Goal: Task Accomplishment & Management: Manage account settings

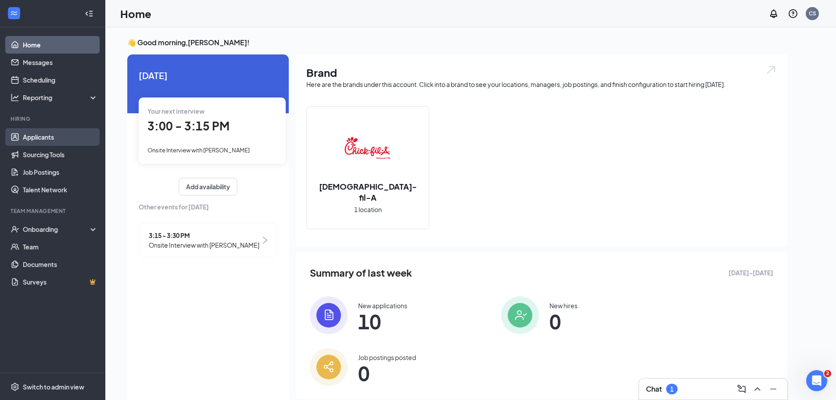
click at [42, 133] on link "Applicants" at bounding box center [60, 137] width 75 height 18
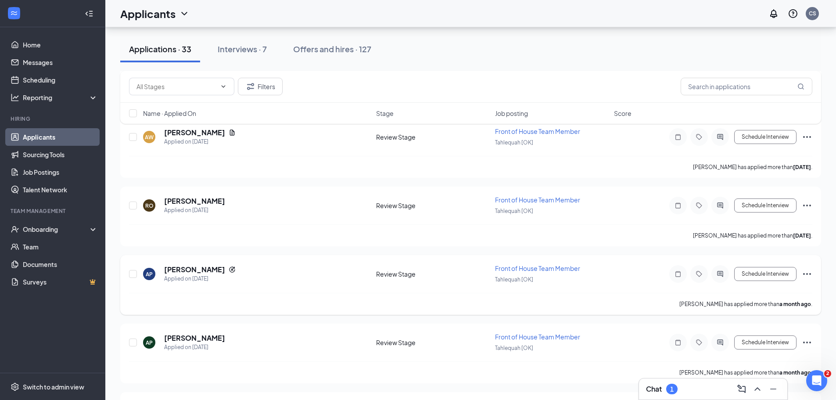
scroll to position [1361, 0]
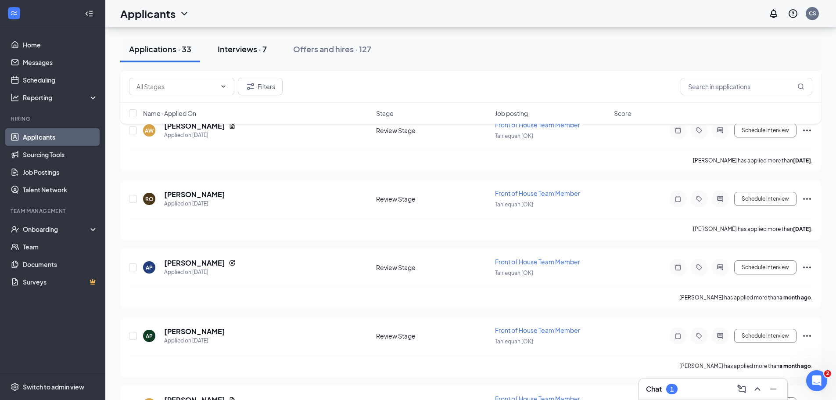
click at [241, 50] on div "Interviews · 7" at bounding box center [242, 48] width 49 height 11
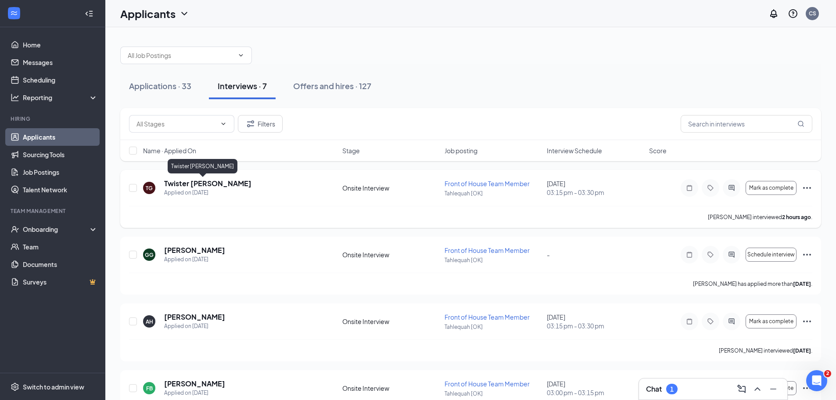
click at [198, 185] on h5 "Twister Griffin" at bounding box center [207, 184] width 87 height 10
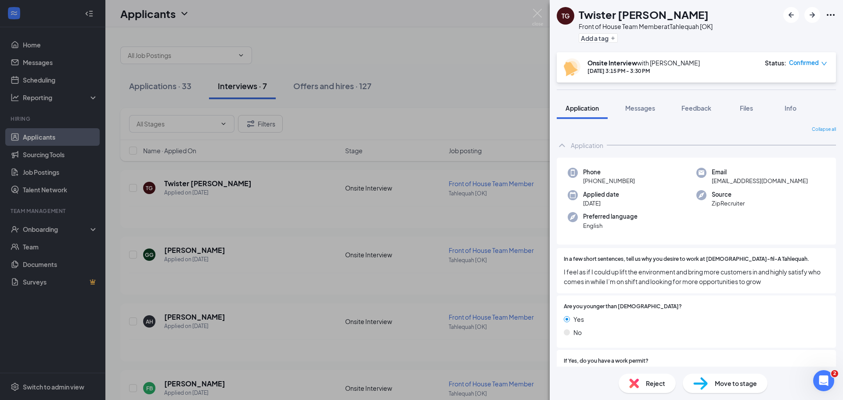
click at [829, 14] on icon "Ellipses" at bounding box center [830, 15] width 11 height 11
click at [792, 33] on link "View full application" at bounding box center [764, 31] width 57 height 10
click at [537, 14] on img at bounding box center [537, 17] width 11 height 17
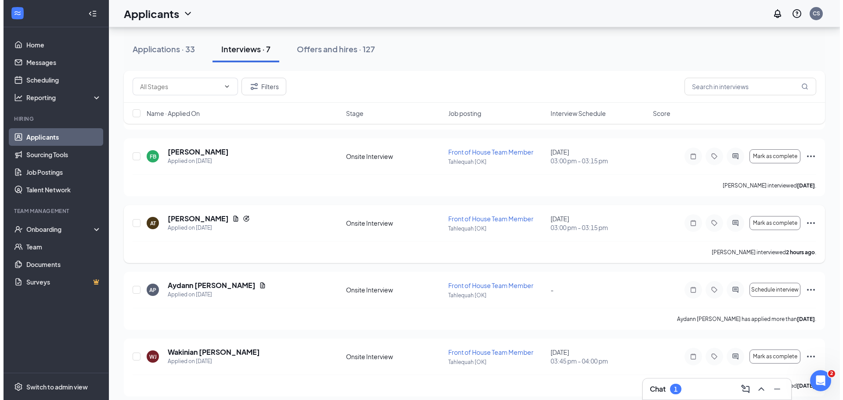
scroll to position [239, 0]
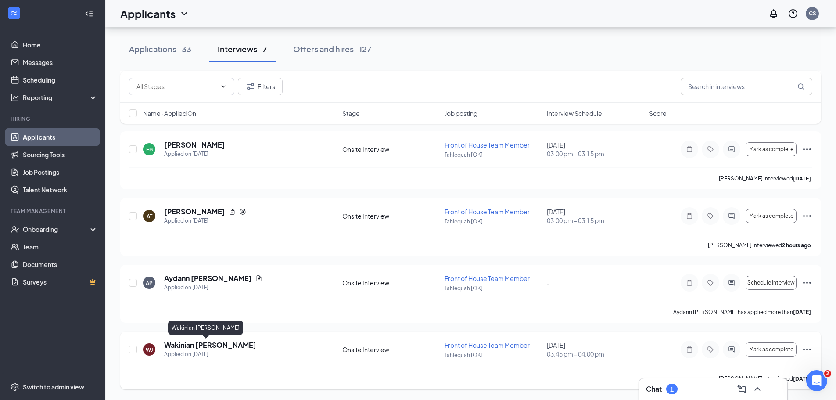
click at [199, 344] on h5 "Wakinian [PERSON_NAME]" at bounding box center [210, 345] width 92 height 10
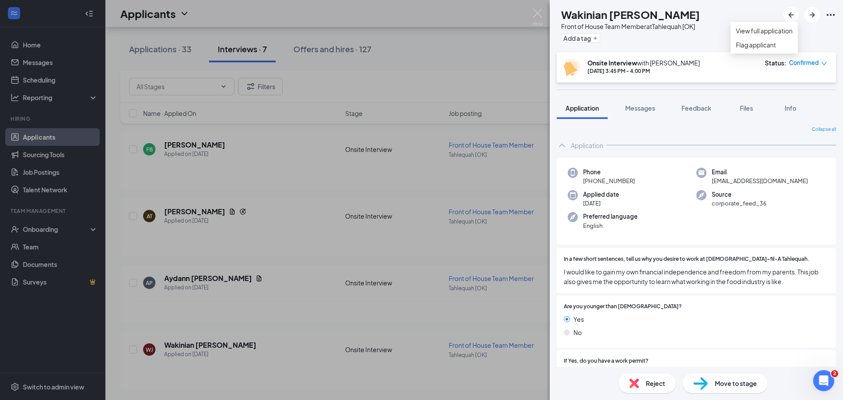
click at [832, 12] on icon "Ellipses" at bounding box center [830, 15] width 11 height 11
click at [790, 36] on link "View full application" at bounding box center [764, 31] width 57 height 10
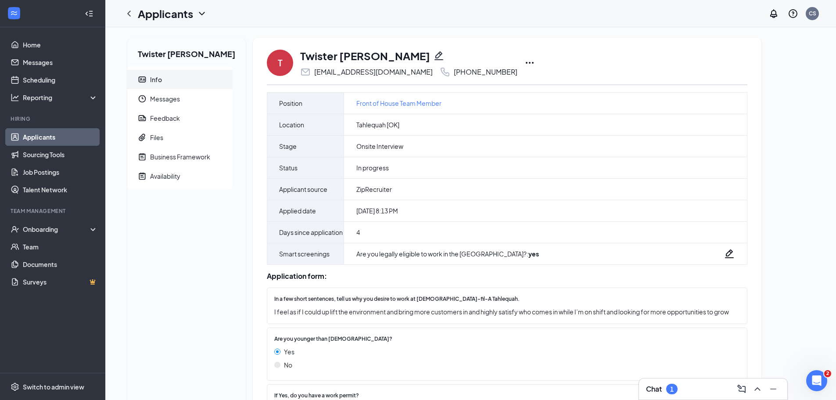
click at [525, 61] on icon "Ellipses" at bounding box center [530, 63] width 11 height 11
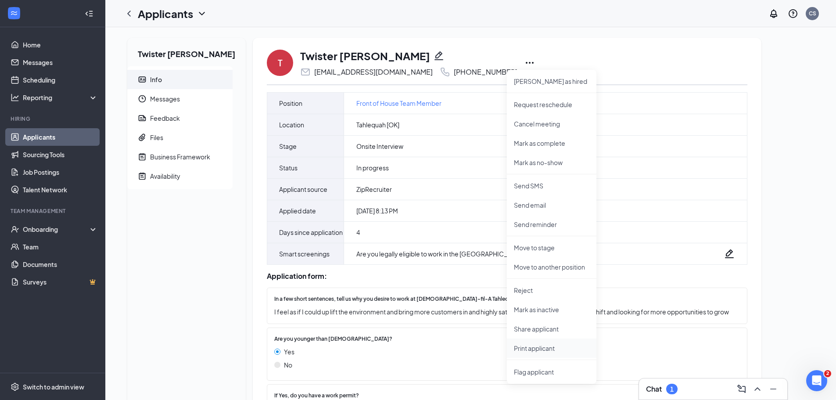
click at [535, 346] on p "Print applicant" at bounding box center [551, 348] width 75 height 9
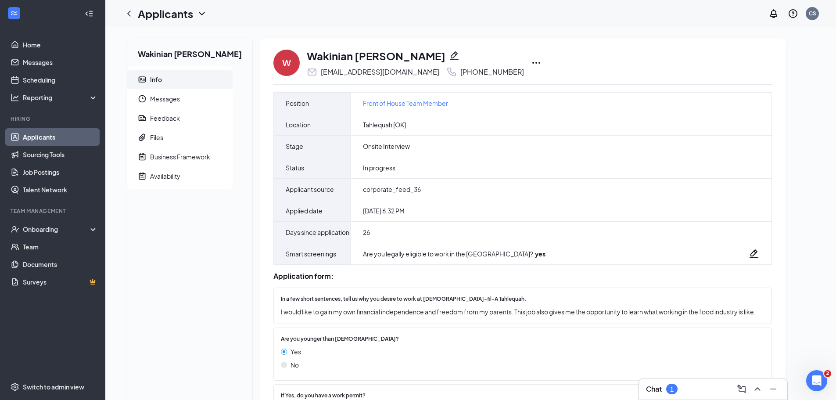
click at [531, 64] on icon "Ellipses" at bounding box center [536, 63] width 11 height 11
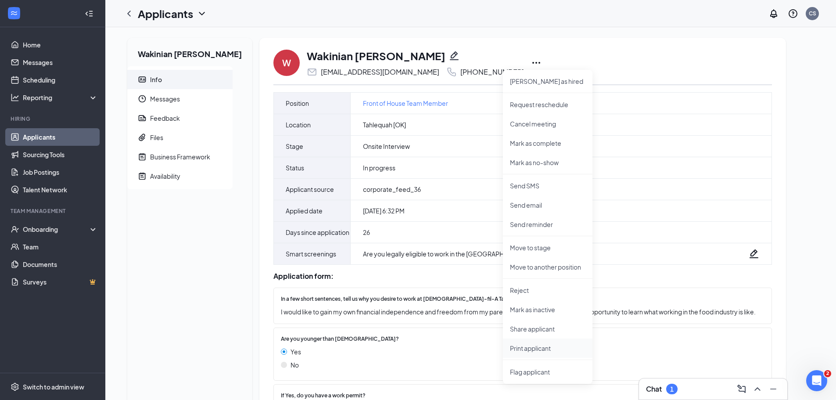
click at [515, 347] on p "Print applicant" at bounding box center [547, 348] width 75 height 9
